Goal: Ask a question

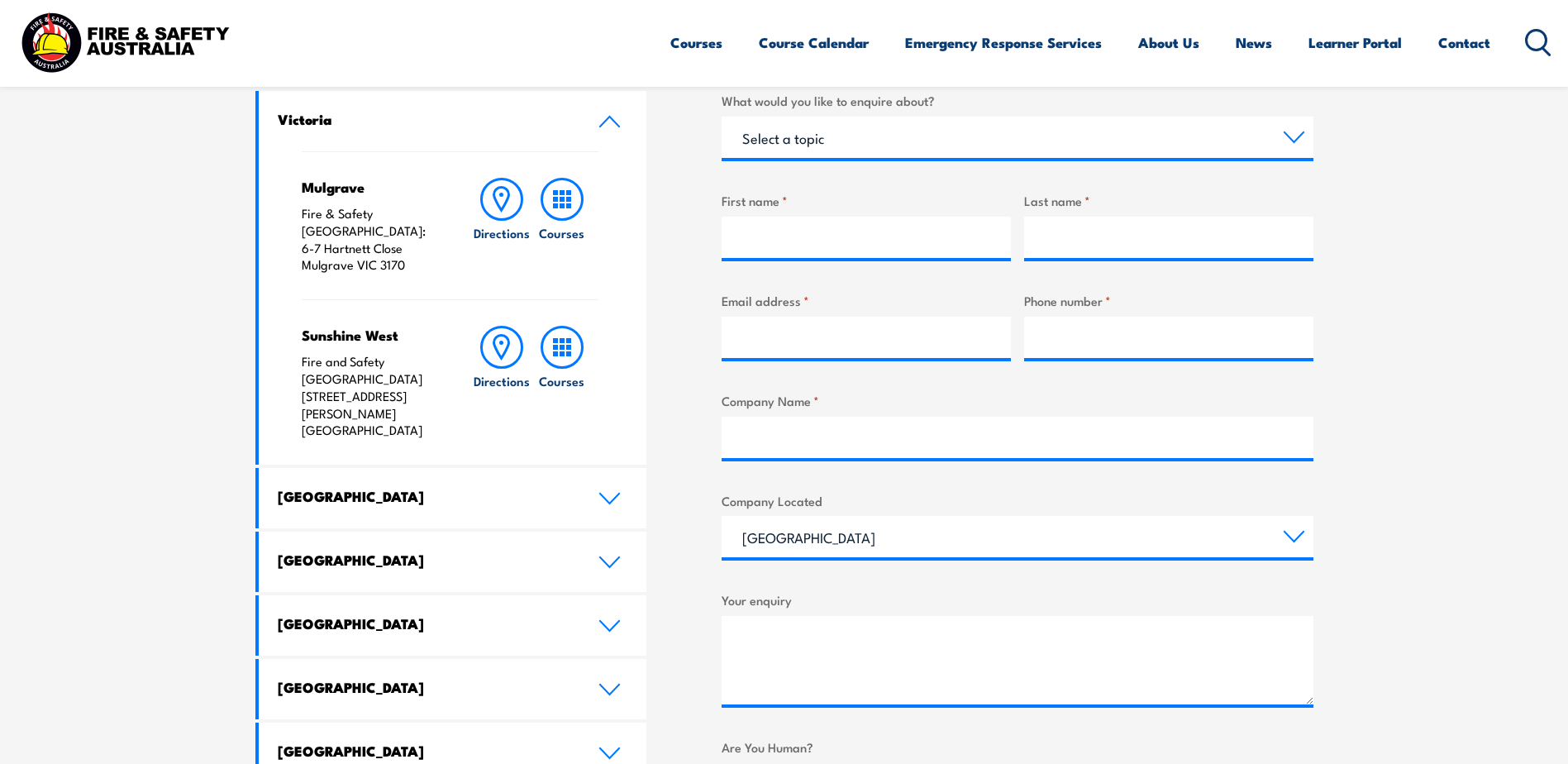
scroll to position [579, 0]
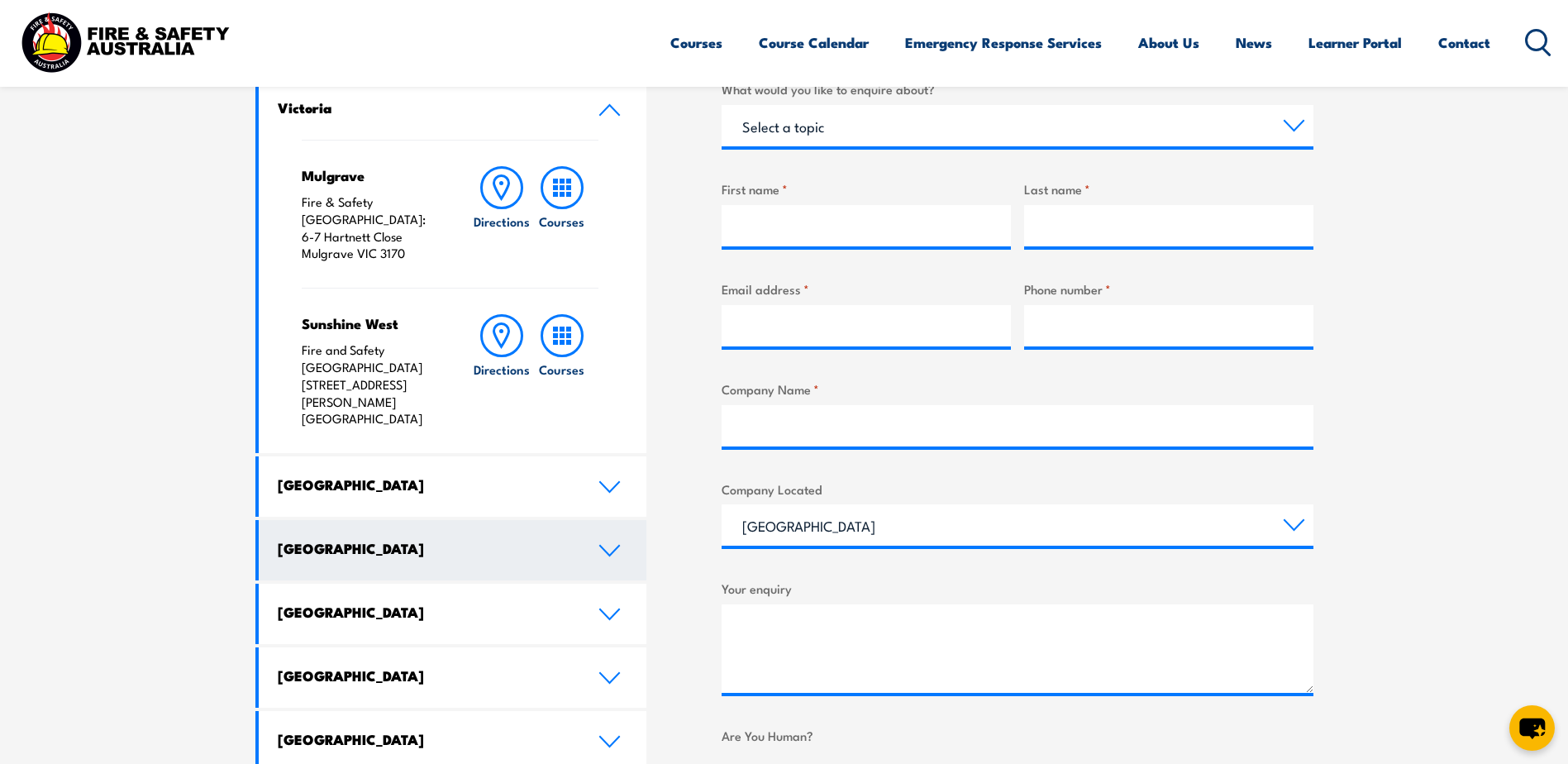
click at [611, 544] on icon at bounding box center [610, 551] width 23 height 13
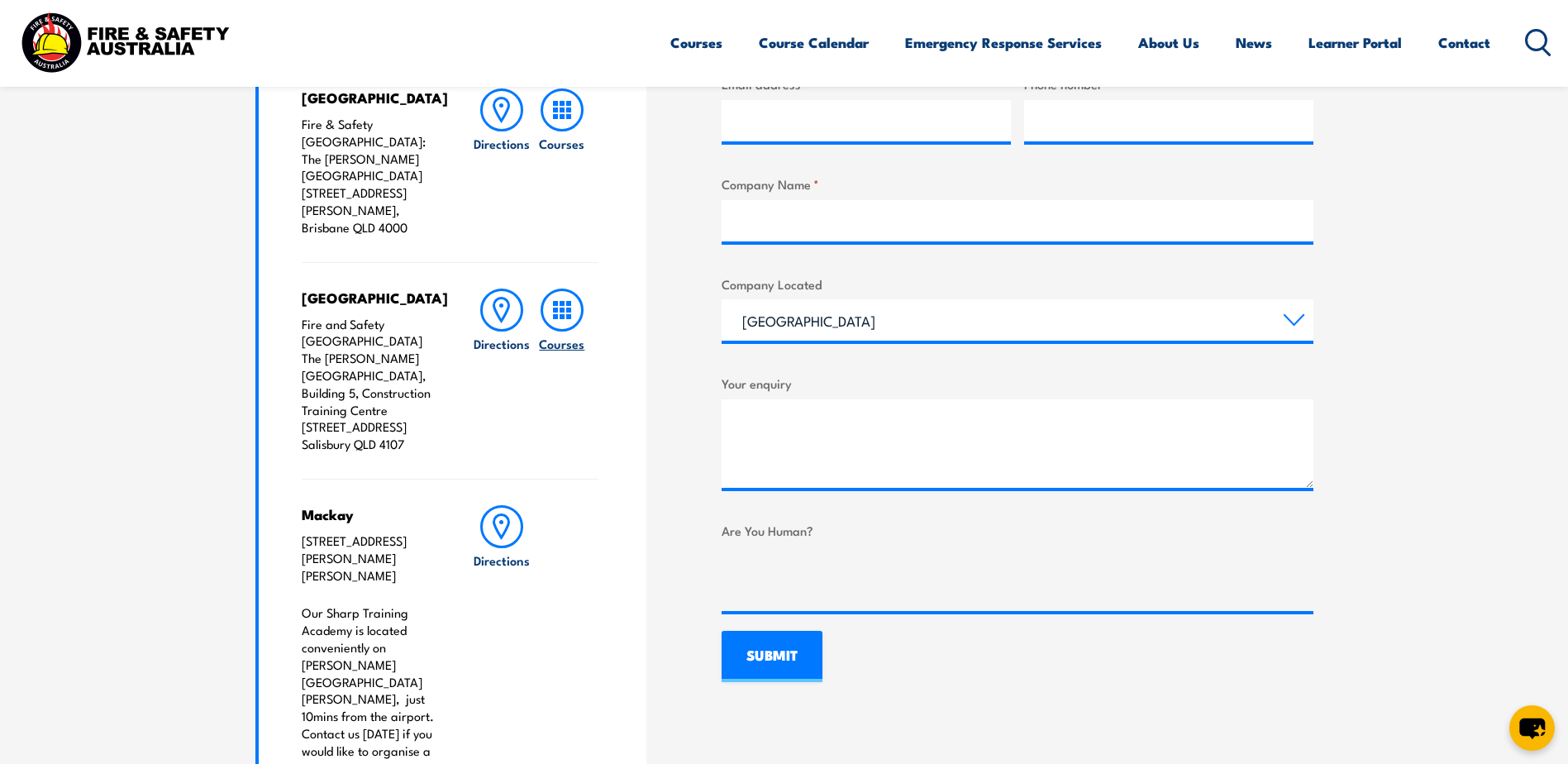
scroll to position [827, 0]
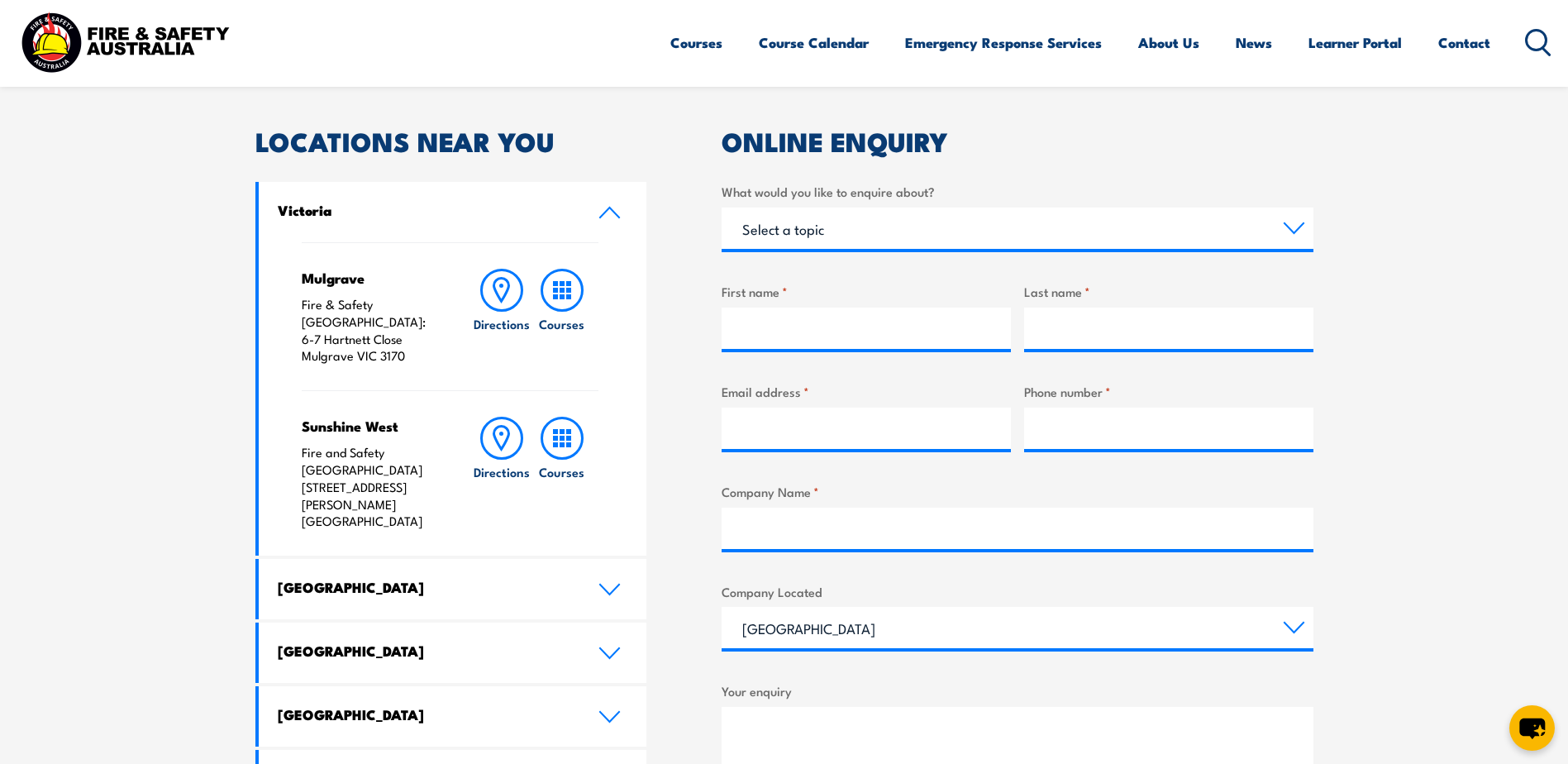
scroll to position [579, 0]
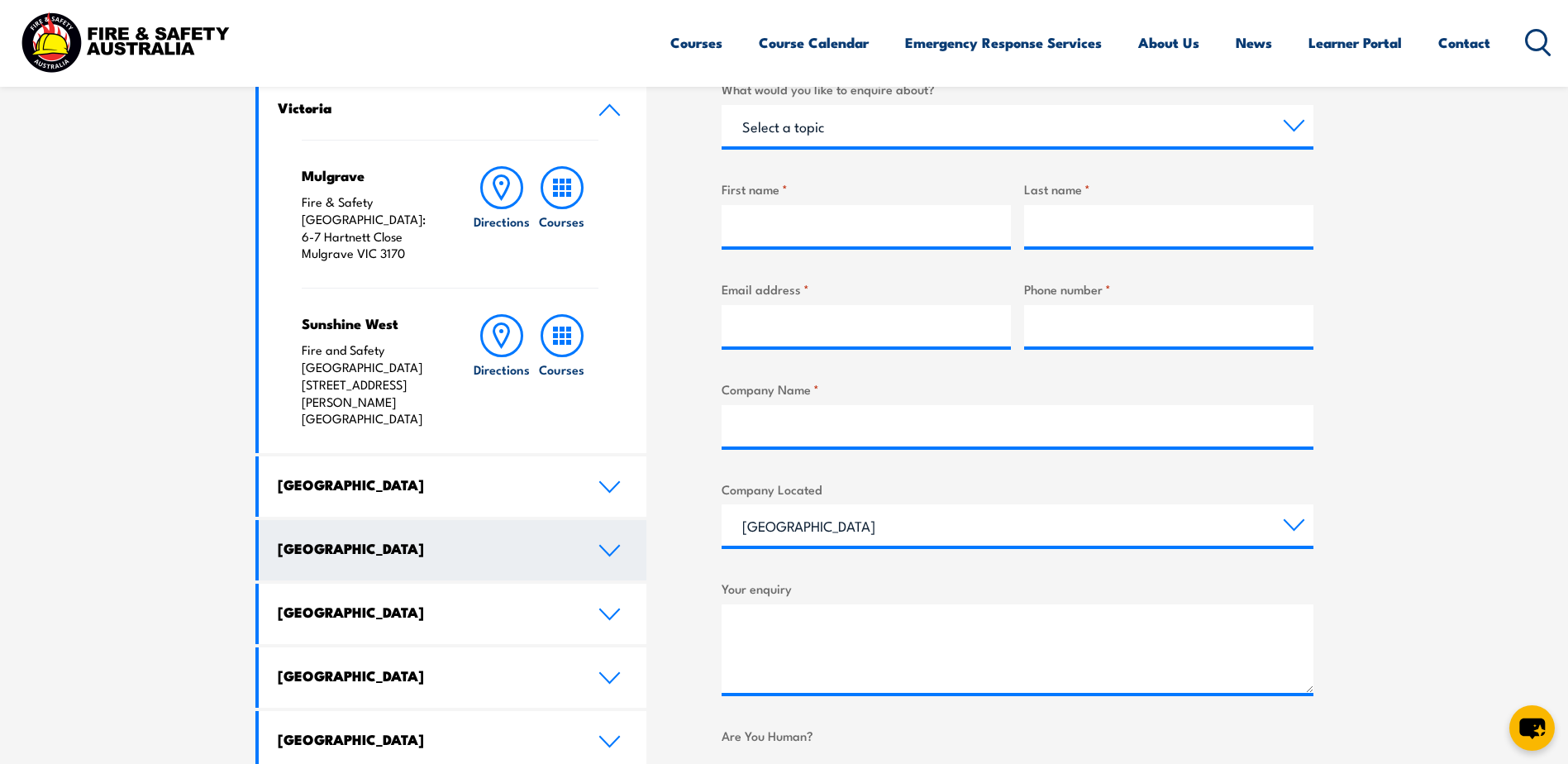
click at [594, 520] on link "[GEOGRAPHIC_DATA]" at bounding box center [453, 551] width 389 height 60
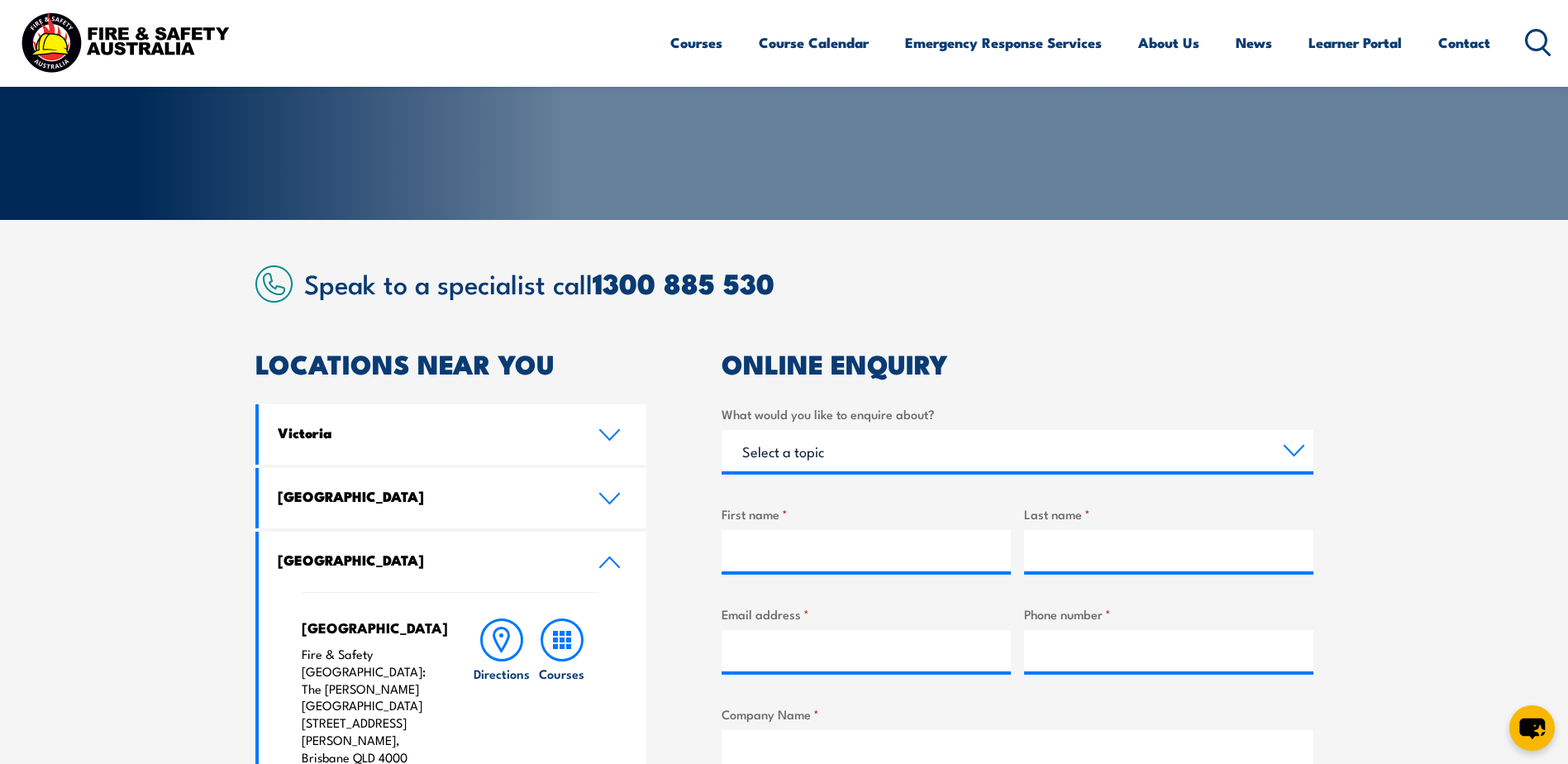
scroll to position [248, 0]
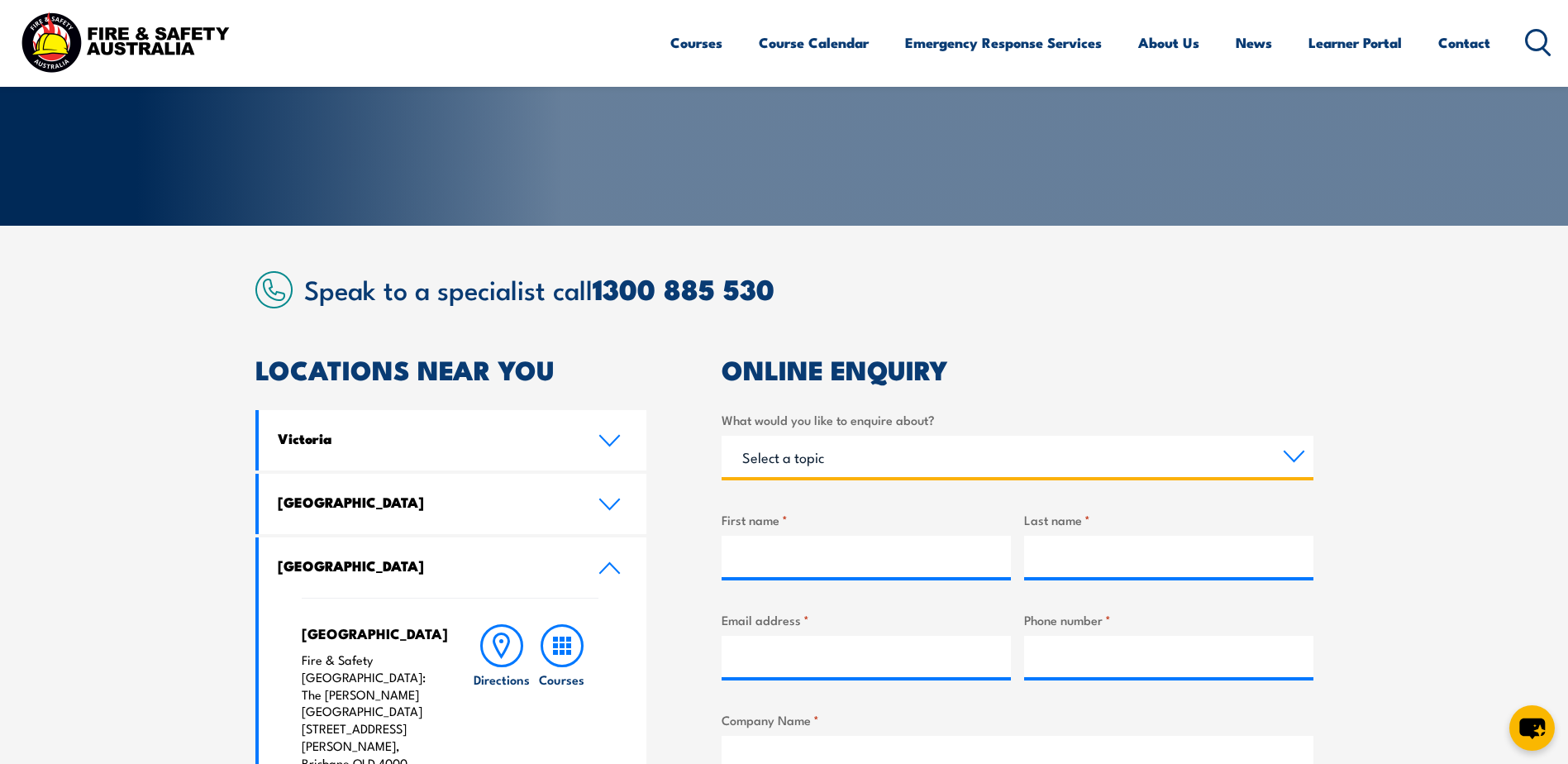
click at [895, 448] on select "Select a topic Training Emergency Response Services General Enquiry" at bounding box center [1018, 457] width 592 height 42
